Goal: Task Accomplishment & Management: Manage account settings

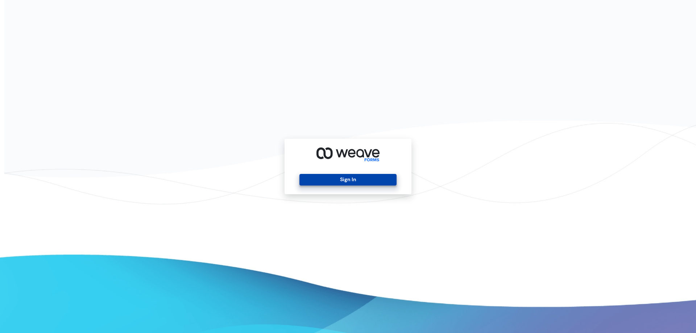
click at [348, 181] on button "Sign In" at bounding box center [348, 180] width 97 height 12
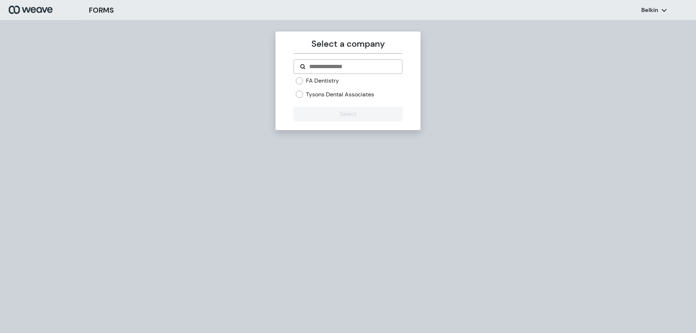
click at [334, 97] on label "Tysons Dental Associates" at bounding box center [340, 95] width 68 height 8
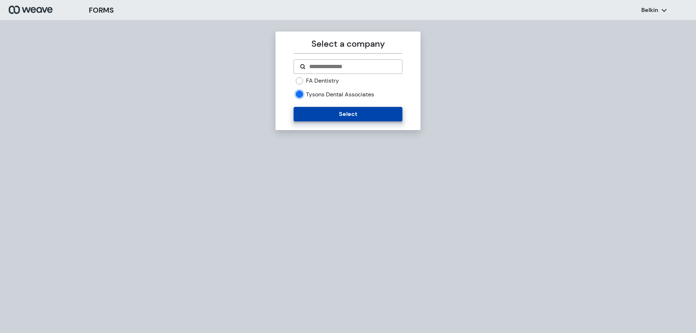
click at [321, 109] on button "Select" at bounding box center [348, 114] width 108 height 15
